Goal: Task Accomplishment & Management: Complete application form

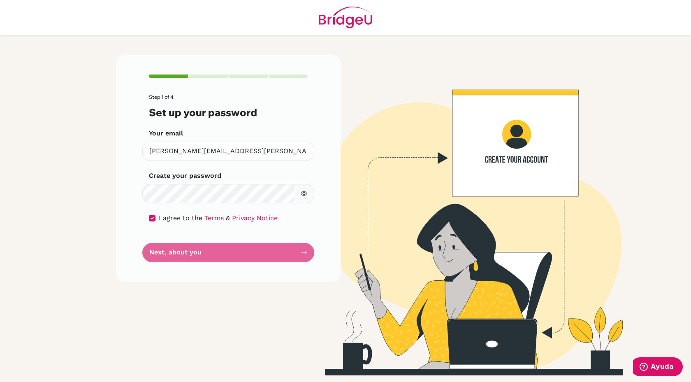
click at [293, 251] on form "Step 1 of 4 Set up your password Your email [PERSON_NAME][EMAIL_ADDRESS][PERSON…" at bounding box center [228, 178] width 159 height 168
click at [218, 254] on form "Step 1 of 4 Set up your password Your email [PERSON_NAME][EMAIL_ADDRESS][PERSON…" at bounding box center [228, 178] width 159 height 168
click at [225, 257] on form "Step 1 of 4 Set up your password Your email [PERSON_NAME][EMAIL_ADDRESS][PERSON…" at bounding box center [228, 178] width 159 height 168
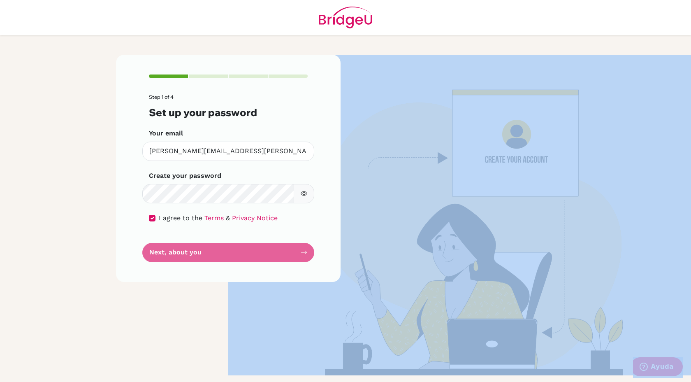
click at [225, 257] on form "Step 1 of 4 Set up your password Your email [PERSON_NAME][EMAIL_ADDRESS][PERSON…" at bounding box center [228, 178] width 159 height 168
drag, startPoint x: 225, startPoint y: 257, endPoint x: 165, endPoint y: 282, distance: 65.3
click at [165, 282] on div "Step 1 of 4 Set up your password Your email [PERSON_NAME][EMAIL_ADDRESS][PERSON…" at bounding box center [228, 215] width 235 height 321
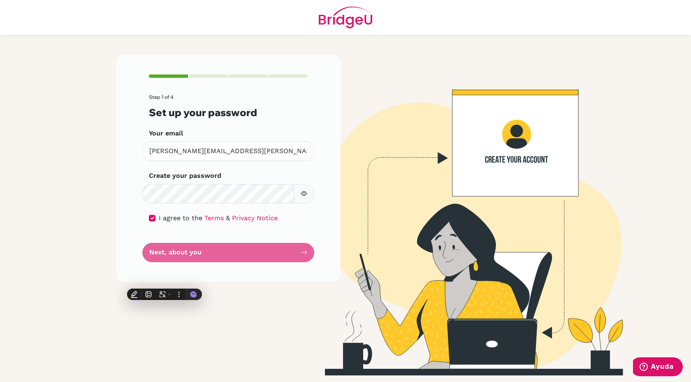
click at [165, 282] on div "Step 1 of 4 Set up your password Your email [PERSON_NAME][EMAIL_ADDRESS][PERSON…" at bounding box center [228, 215] width 235 height 321
click at [224, 245] on form "Step 1 of 4 Set up your password Your email [PERSON_NAME][EMAIL_ADDRESS][PERSON…" at bounding box center [228, 178] width 159 height 168
click at [303, 192] on icon "button" at bounding box center [304, 193] width 7 height 7
click at [0, 0] on icon "button" at bounding box center [0, 0] width 0 height 0
click at [225, 260] on form "Step 1 of 4 Set up your password Your email [PERSON_NAME][EMAIL_ADDRESS][PERSON…" at bounding box center [228, 178] width 159 height 168
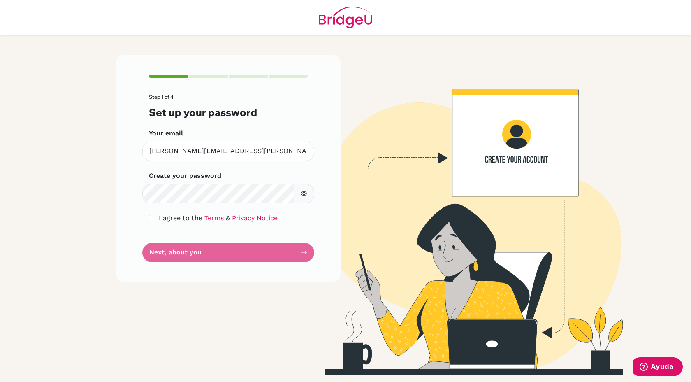
click at [156, 223] on form "Step 1 of 4 Set up your password Your email [PERSON_NAME][EMAIL_ADDRESS][PERSON…" at bounding box center [228, 178] width 159 height 168
click at [153, 219] on input "checkbox" at bounding box center [152, 218] width 7 height 7
checkbox input "true"
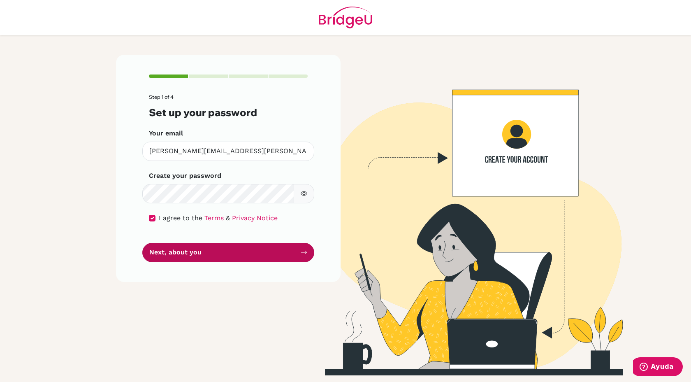
click at [156, 246] on button "Next, about you" at bounding box center [228, 252] width 172 height 19
